Goal: Check status: Check status

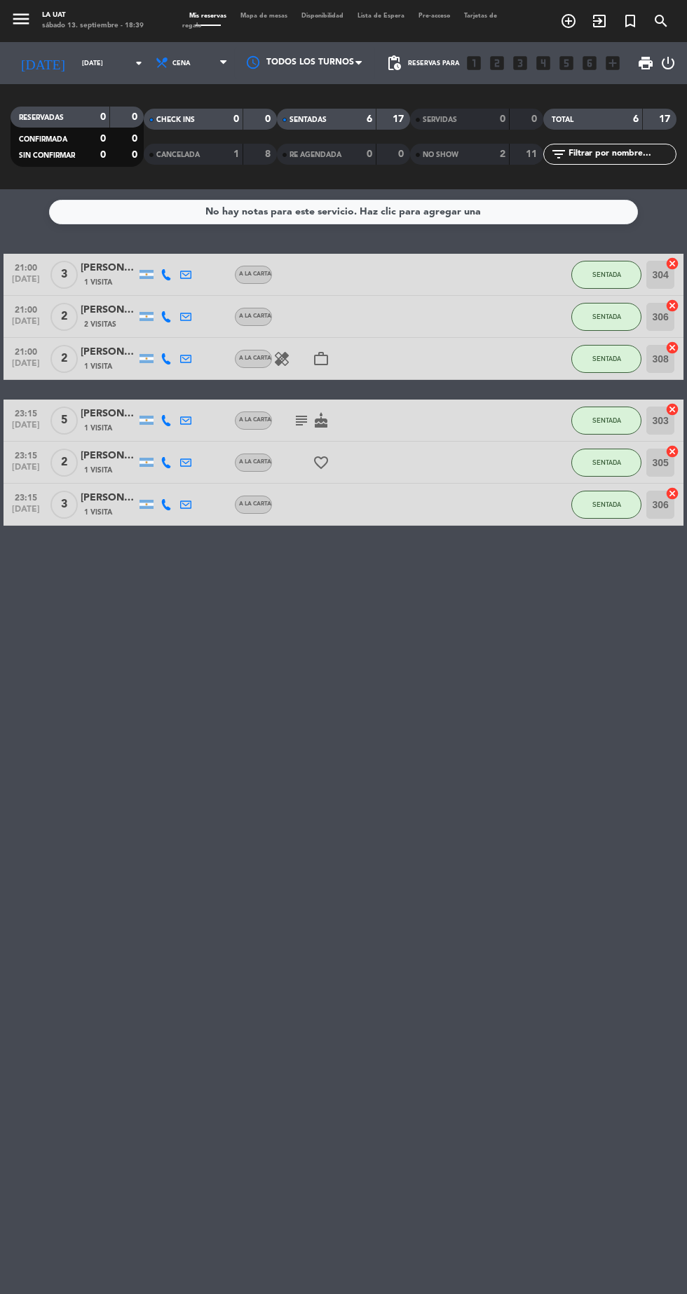
click at [75, 63] on input "[DATE]" at bounding box center [119, 64] width 88 height 22
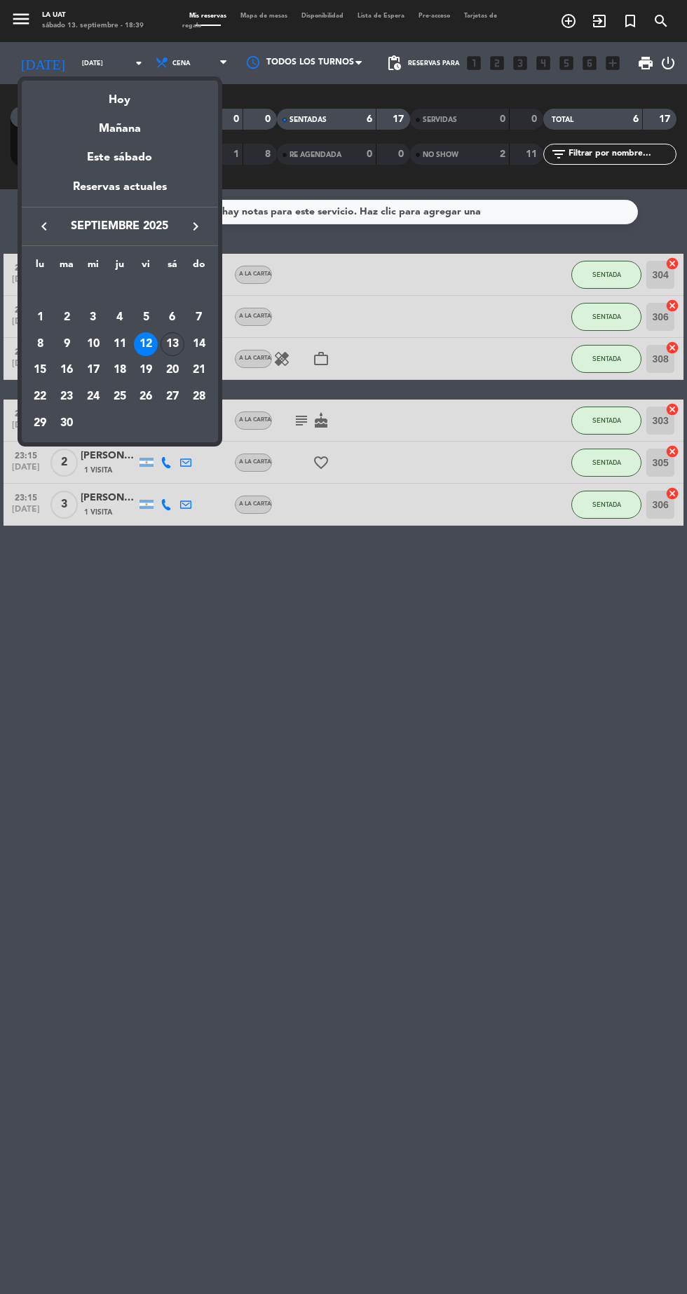
click at [119, 100] on div "Hoy" at bounding box center [120, 95] width 196 height 29
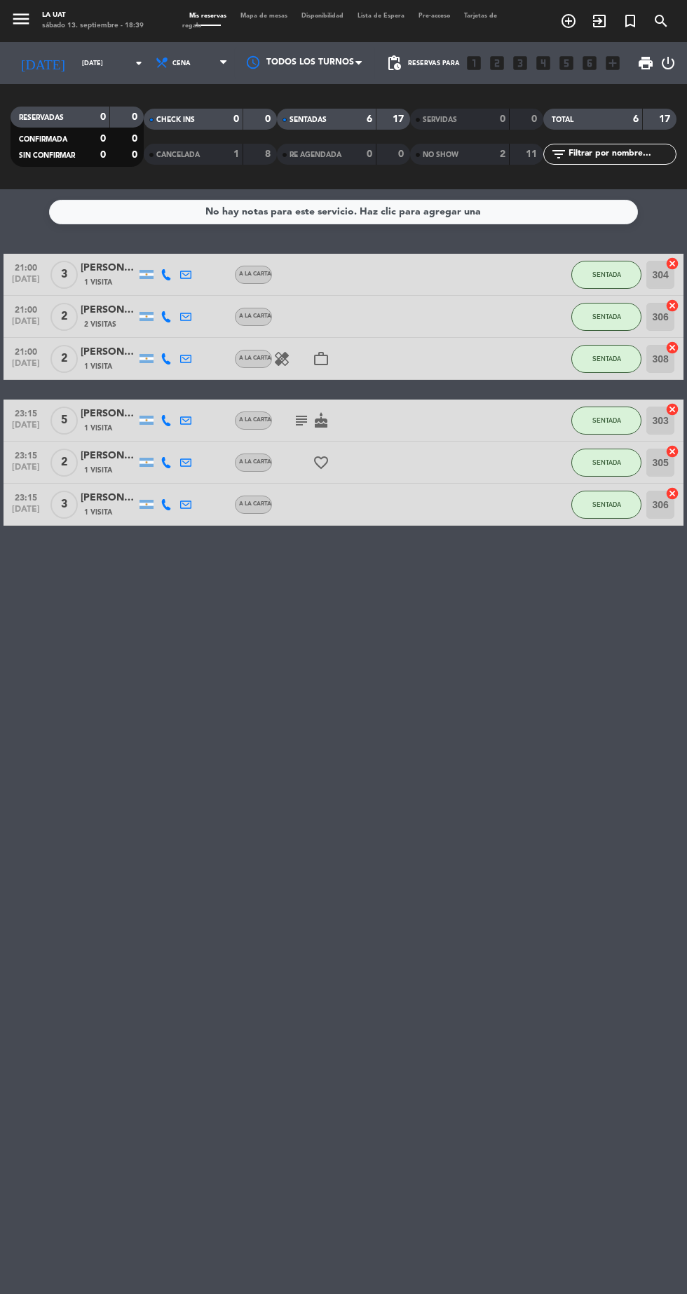
type input "[DATE]"
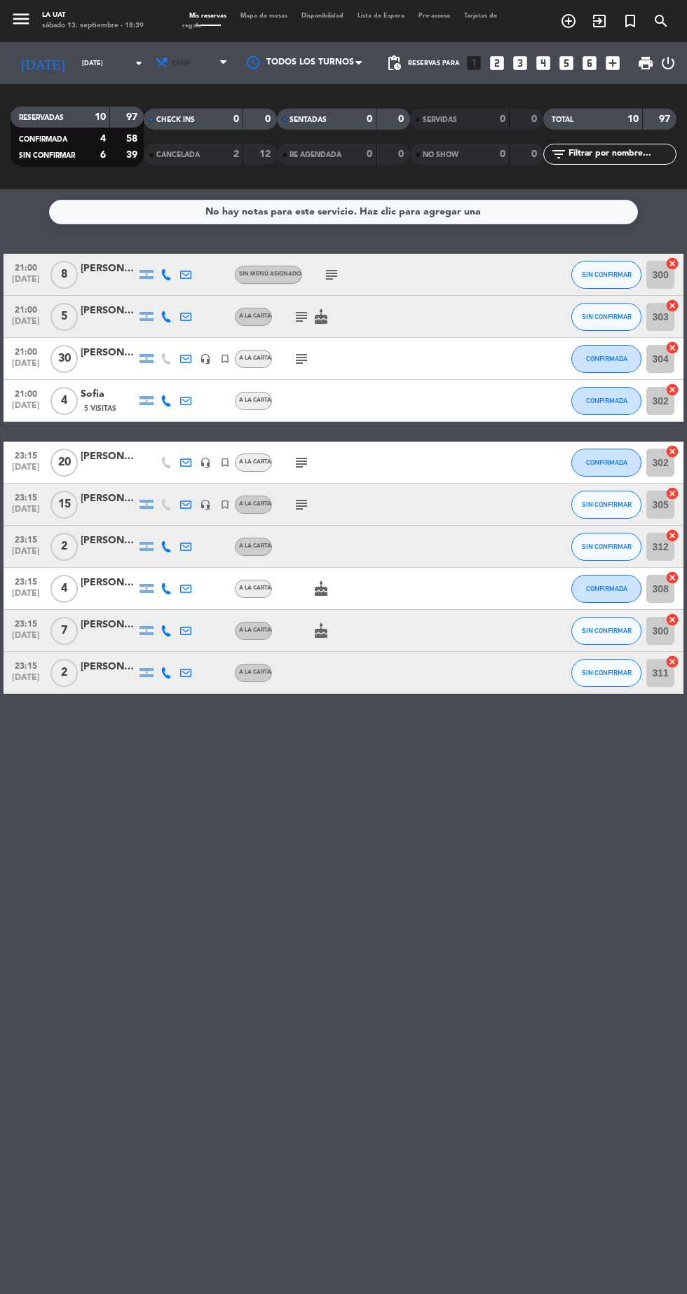
click at [155, 61] on icon at bounding box center [162, 63] width 14 height 14
click at [75, 63] on input "[DATE]" at bounding box center [119, 64] width 88 height 22
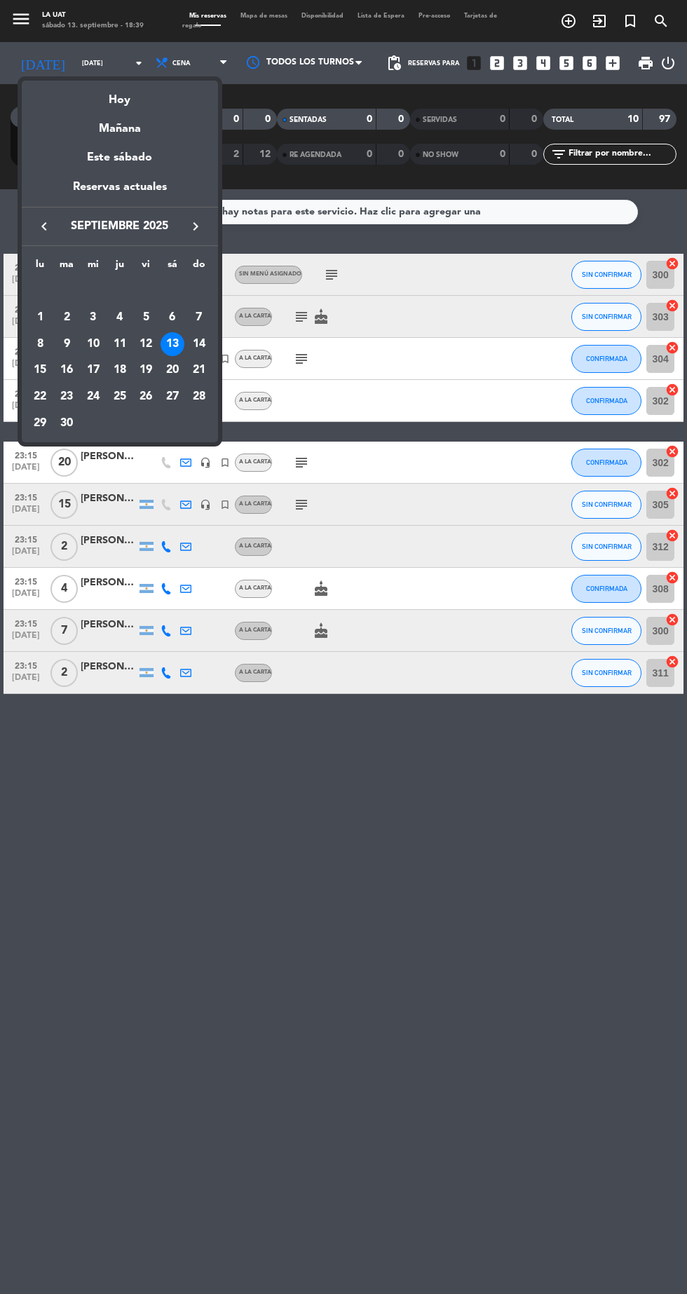
click at [119, 101] on div "Hoy" at bounding box center [120, 95] width 196 height 29
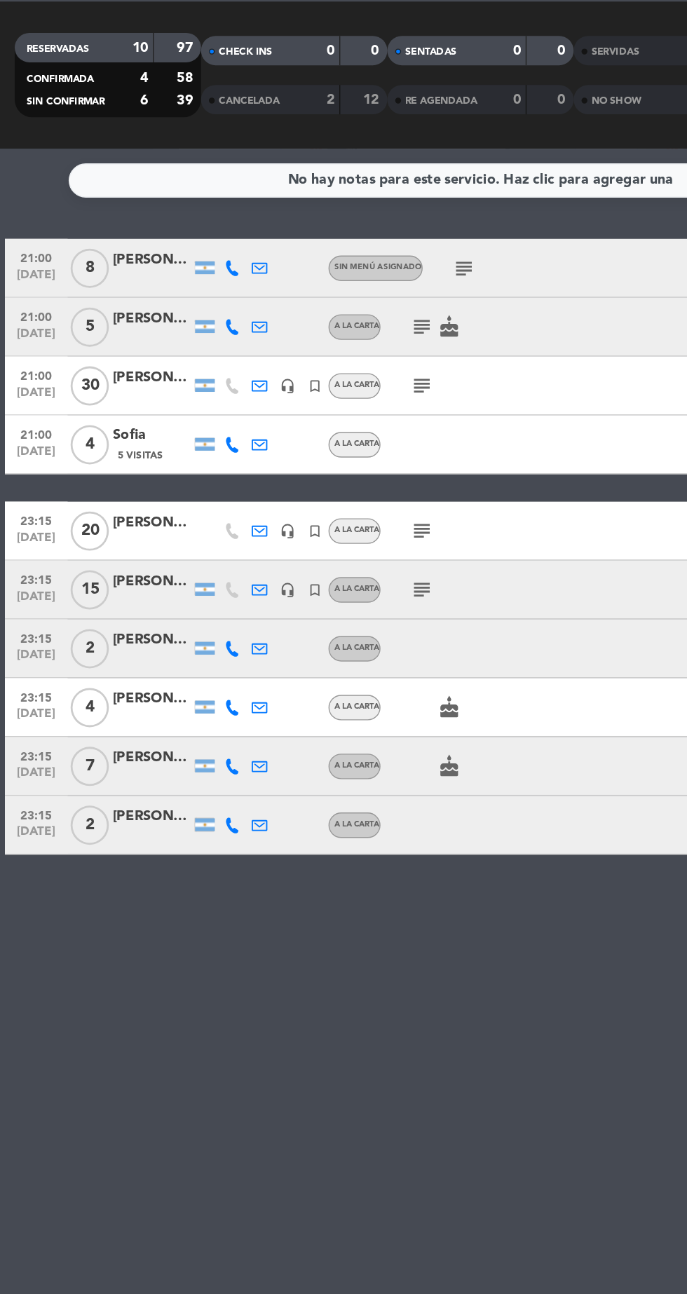
click at [333, 269] on icon "subject" at bounding box center [331, 274] width 17 height 17
click at [298, 358] on icon "subject" at bounding box center [301, 358] width 17 height 17
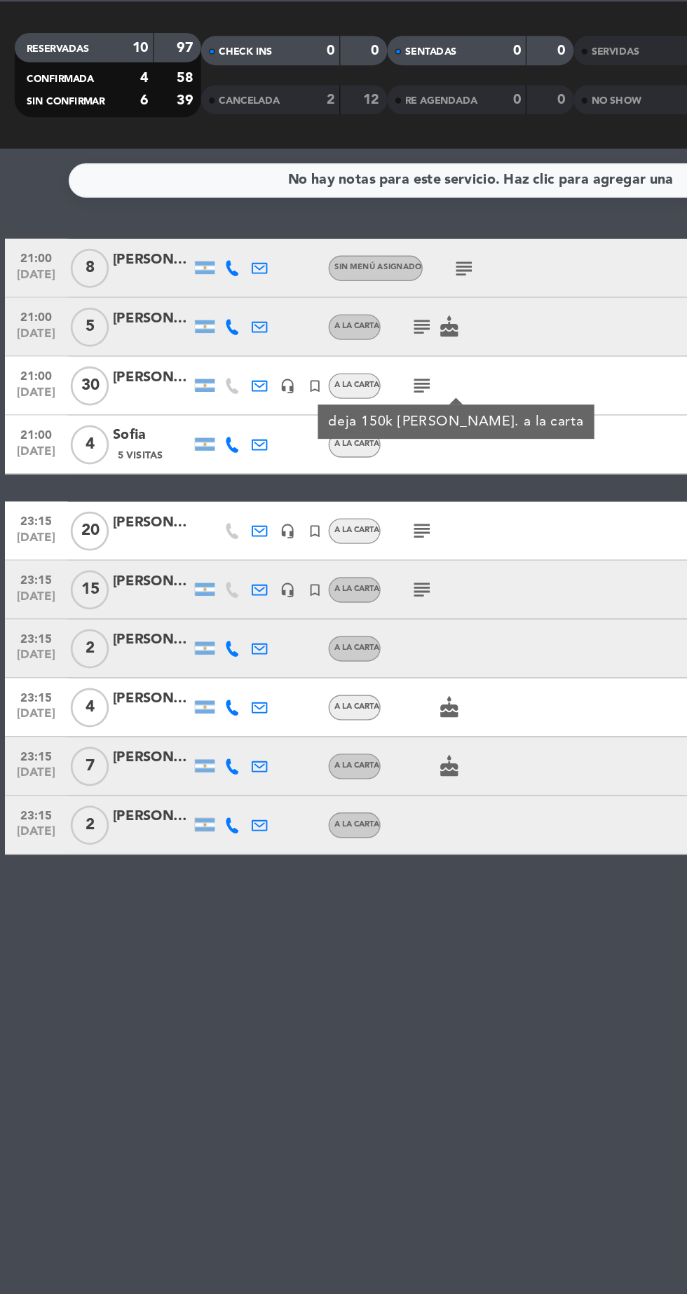
click at [294, 320] on icon "subject" at bounding box center [301, 316] width 17 height 17
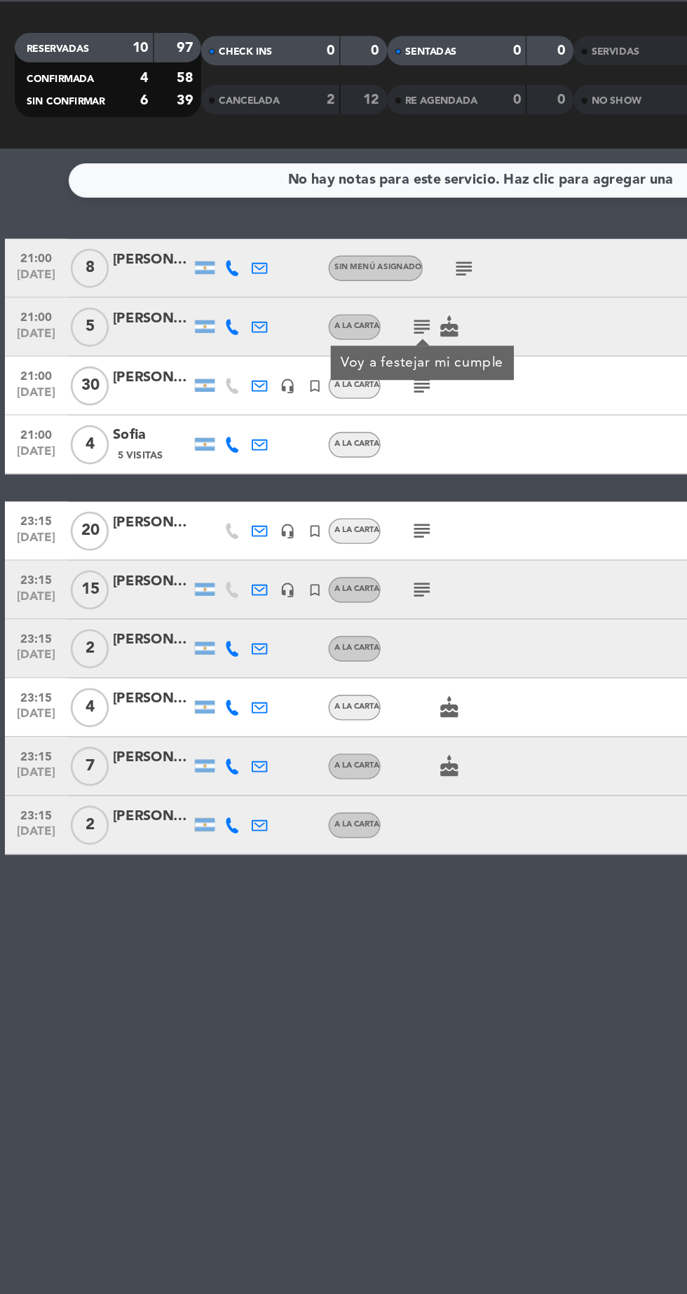
click at [297, 460] on icon "subject" at bounding box center [301, 462] width 17 height 17
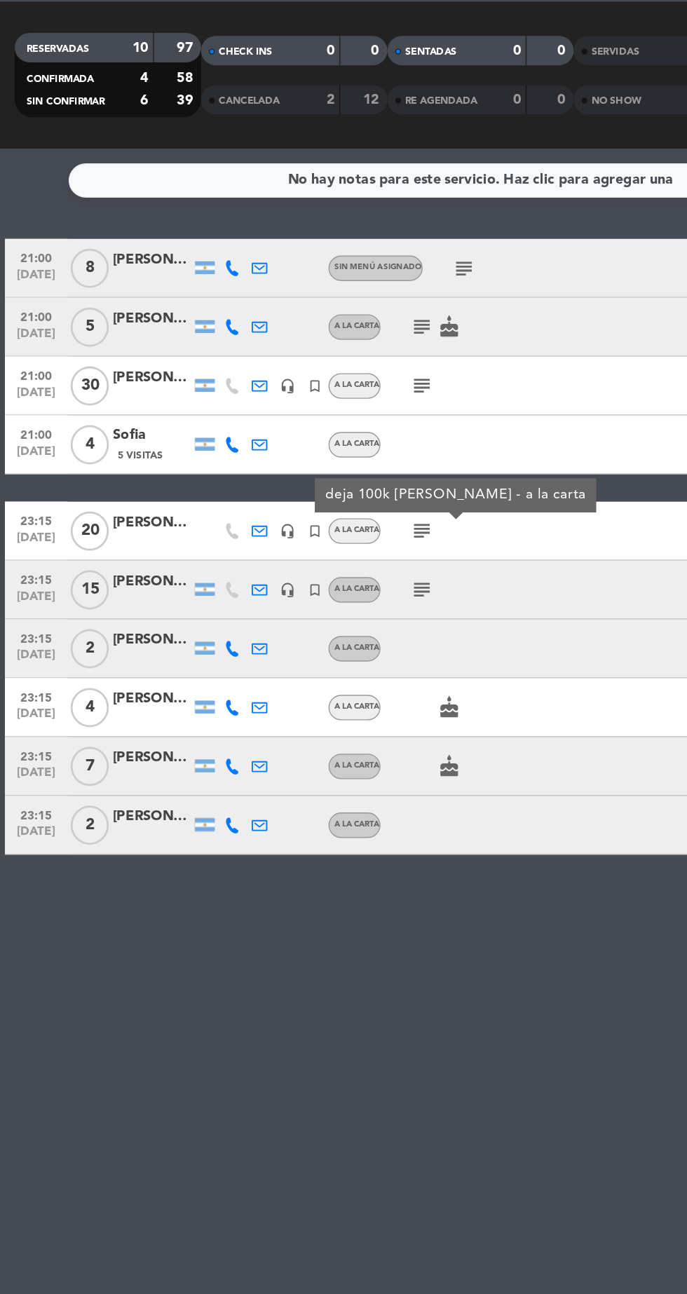
click at [314, 543] on div at bounding box center [331, 546] width 118 height 41
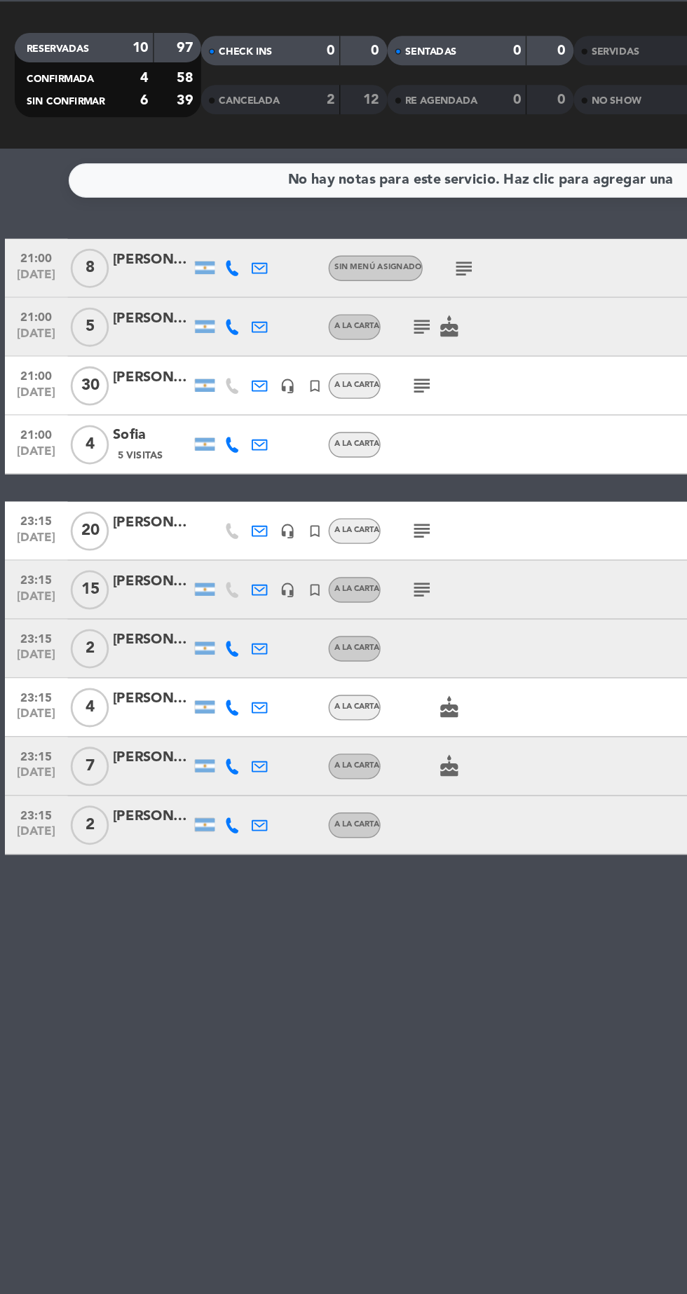
click at [304, 500] on icon "subject" at bounding box center [301, 504] width 17 height 17
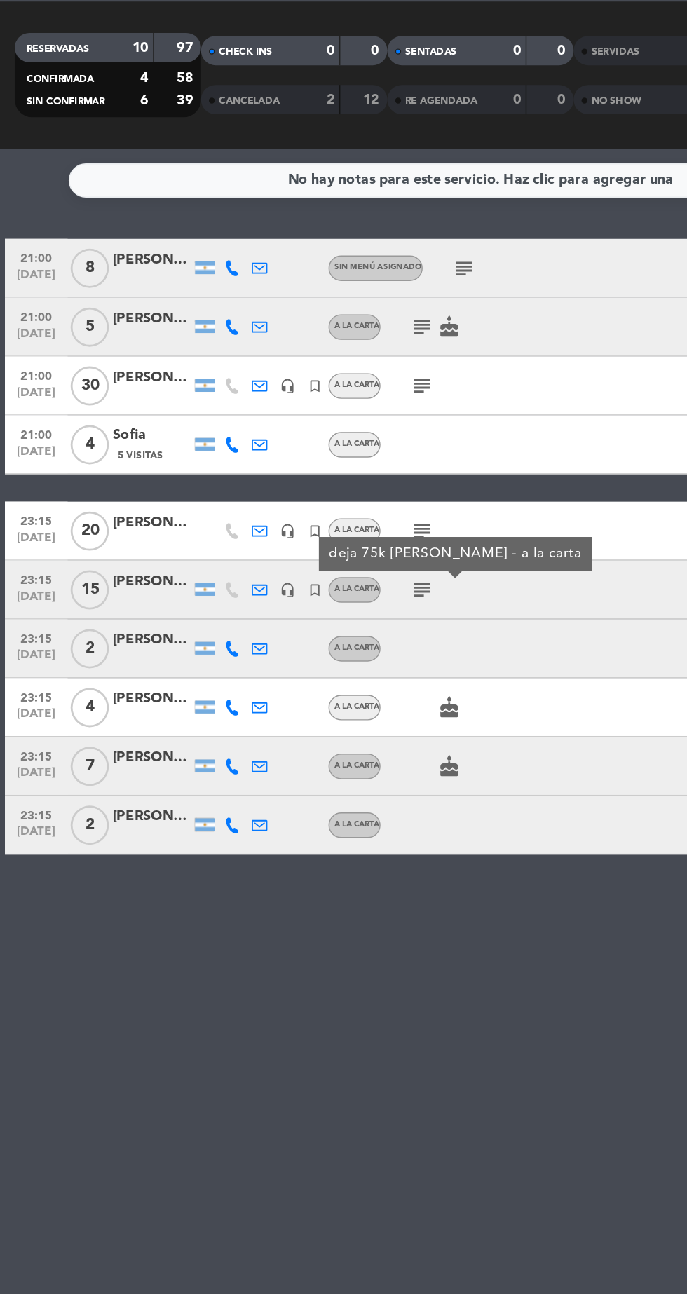
click at [207, 828] on div "No hay notas para este servicio. Haz clic para agregar una 21:00 [DATE] 8 [PERS…" at bounding box center [343, 741] width 687 height 1105
